Goal: Use online tool/utility

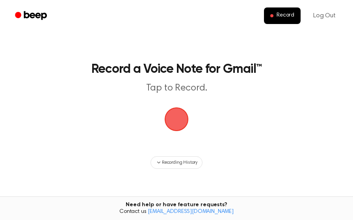
click at [183, 123] on span "button" at bounding box center [176, 119] width 22 height 22
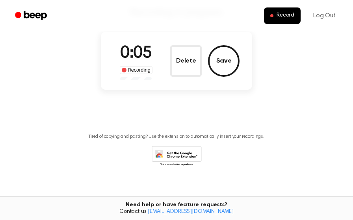
scroll to position [75, 0]
click at [190, 154] on icon at bounding box center [178, 159] width 37 height 14
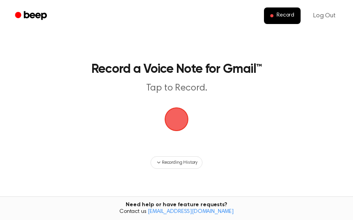
click at [176, 116] on span "button" at bounding box center [176, 119] width 24 height 24
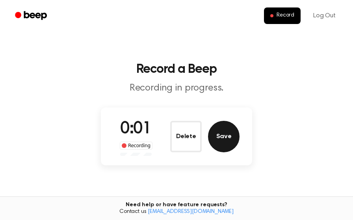
click at [223, 140] on button "Save" at bounding box center [223, 136] width 31 height 31
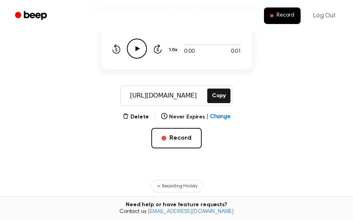
scroll to position [89, 0]
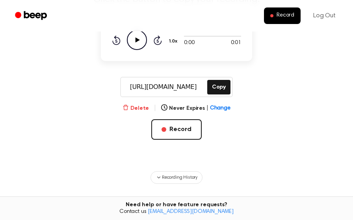
click at [149, 109] on button "Delete" at bounding box center [135, 108] width 26 height 8
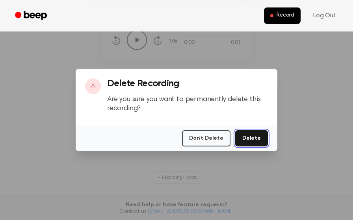
click at [249, 136] on button "Delete" at bounding box center [251, 138] width 33 height 16
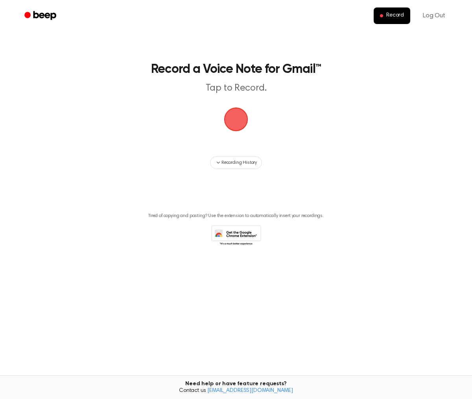
click at [237, 124] on span "button" at bounding box center [236, 119] width 24 height 24
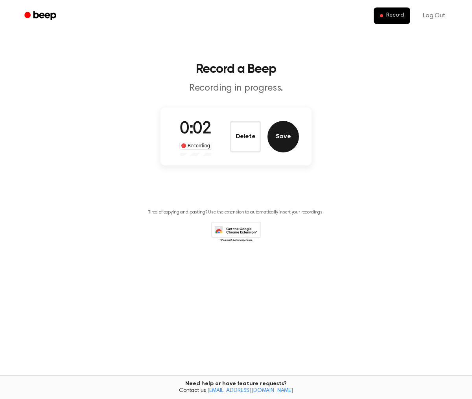
click at [272, 141] on button "Save" at bounding box center [283, 136] width 31 height 31
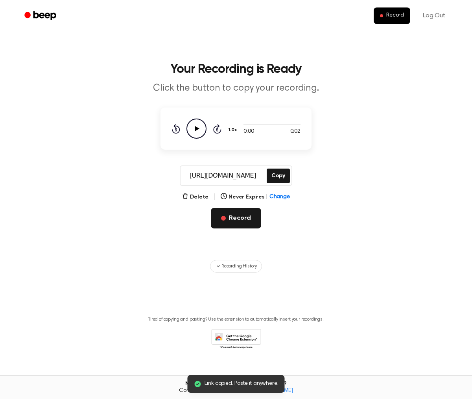
click at [251, 219] on button "Record" at bounding box center [236, 218] width 50 height 20
